Goal: Find specific page/section: Find specific page/section

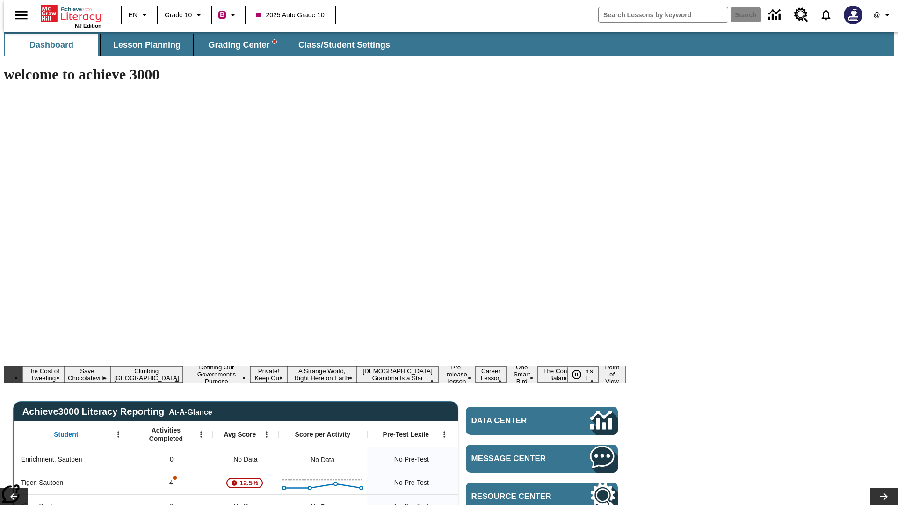
click at [143, 45] on span "Lesson Planning" at bounding box center [146, 45] width 67 height 11
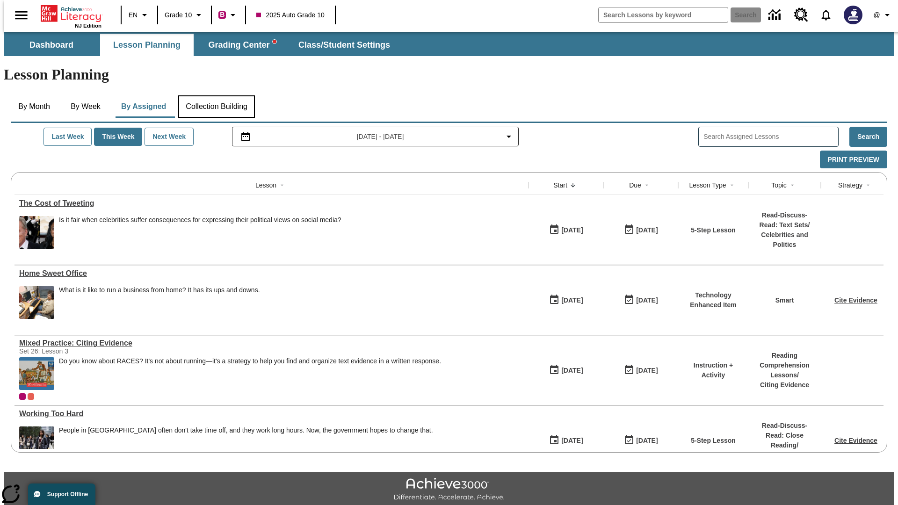
click at [216, 95] on button "Collection Building" at bounding box center [216, 106] width 77 height 22
